Goal: Book appointment/travel/reservation

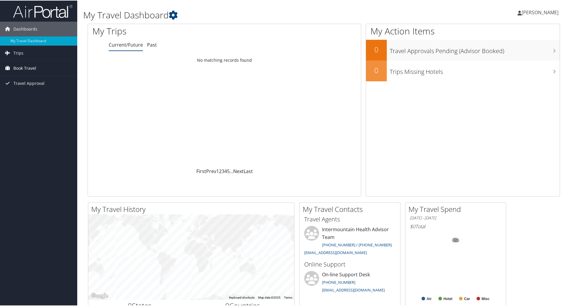
click at [23, 72] on span "Book Travel" at bounding box center [24, 67] width 23 height 15
click at [22, 95] on link "Book/Manage Online Trips" at bounding box center [38, 97] width 77 height 9
